Goal: Navigation & Orientation: Find specific page/section

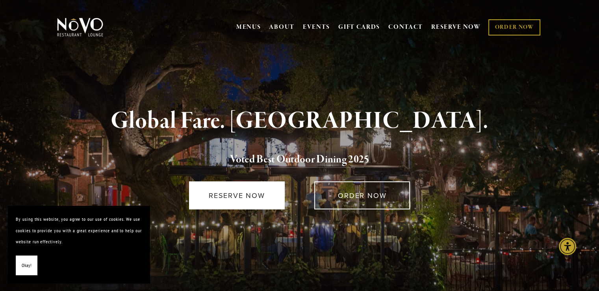
click at [229, 199] on link "RESERVE NOW" at bounding box center [237, 195] width 96 height 28
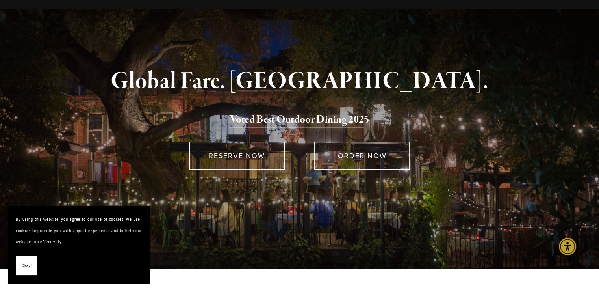
scroll to position [39, 0]
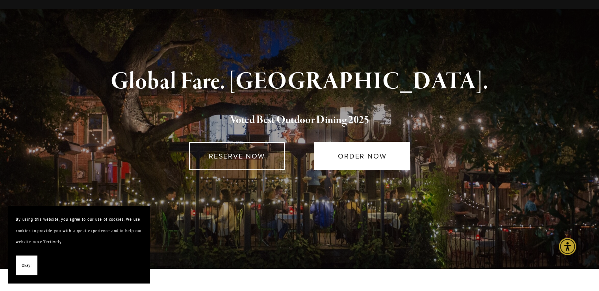
click at [369, 153] on link "ORDER NOW" at bounding box center [362, 156] width 96 height 28
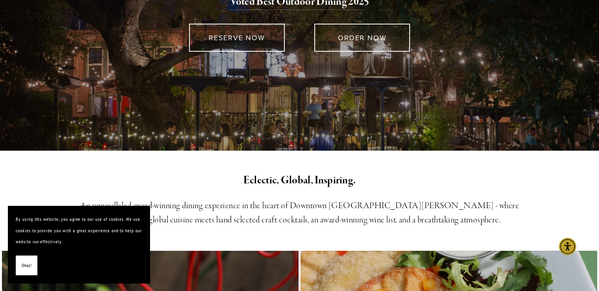
scroll to position [0, 0]
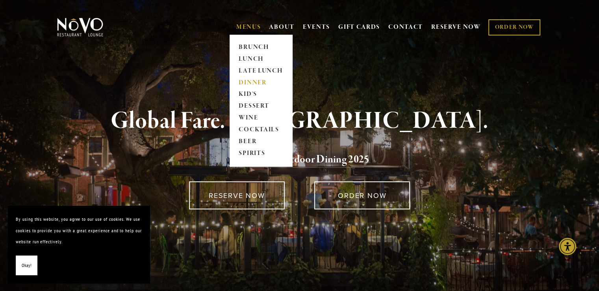
click at [244, 82] on link "DINNER" at bounding box center [260, 83] width 49 height 12
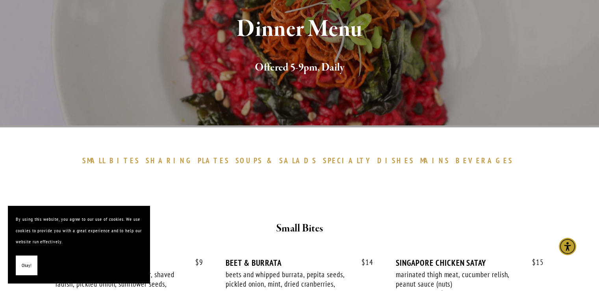
scroll to position [118, 0]
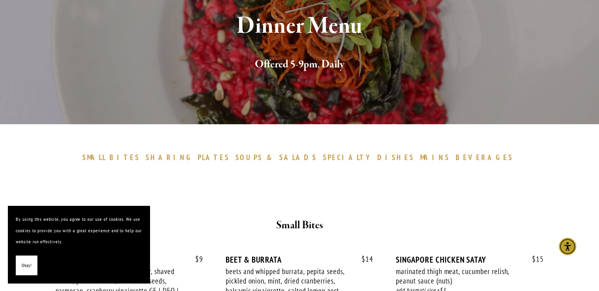
click at [25, 266] on span "Okay!" at bounding box center [27, 265] width 10 height 11
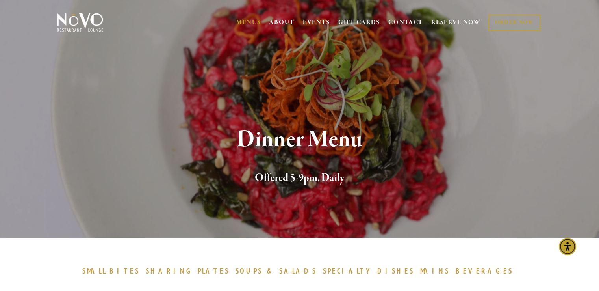
scroll to position [0, 0]
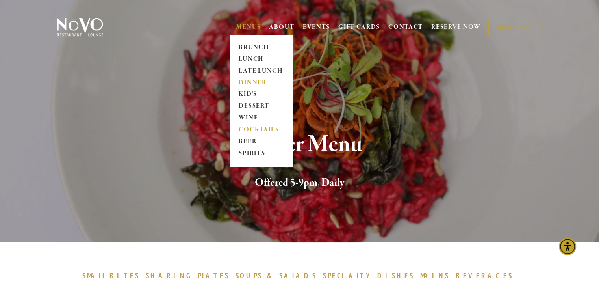
click at [243, 130] on link "COCKTAILS" at bounding box center [260, 130] width 49 height 12
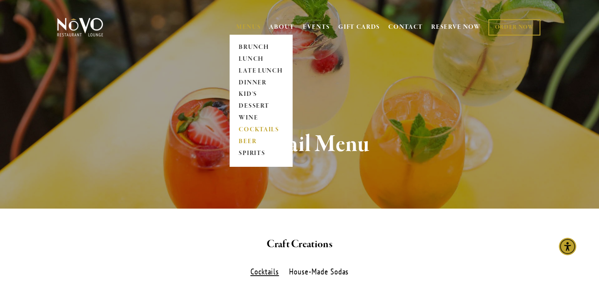
click at [247, 141] on link "BEER" at bounding box center [260, 142] width 49 height 12
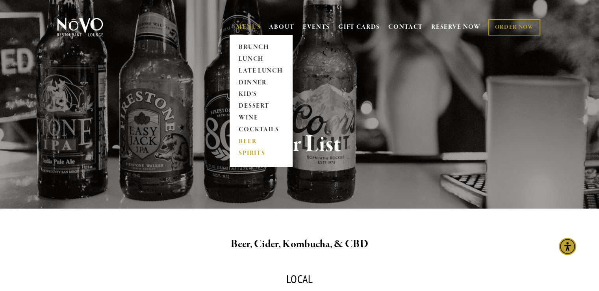
click at [245, 151] on link "SPIRITS" at bounding box center [260, 154] width 49 height 12
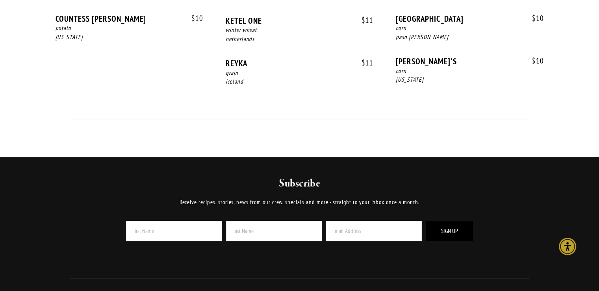
scroll to position [433, 0]
